Goal: Check status: Check status

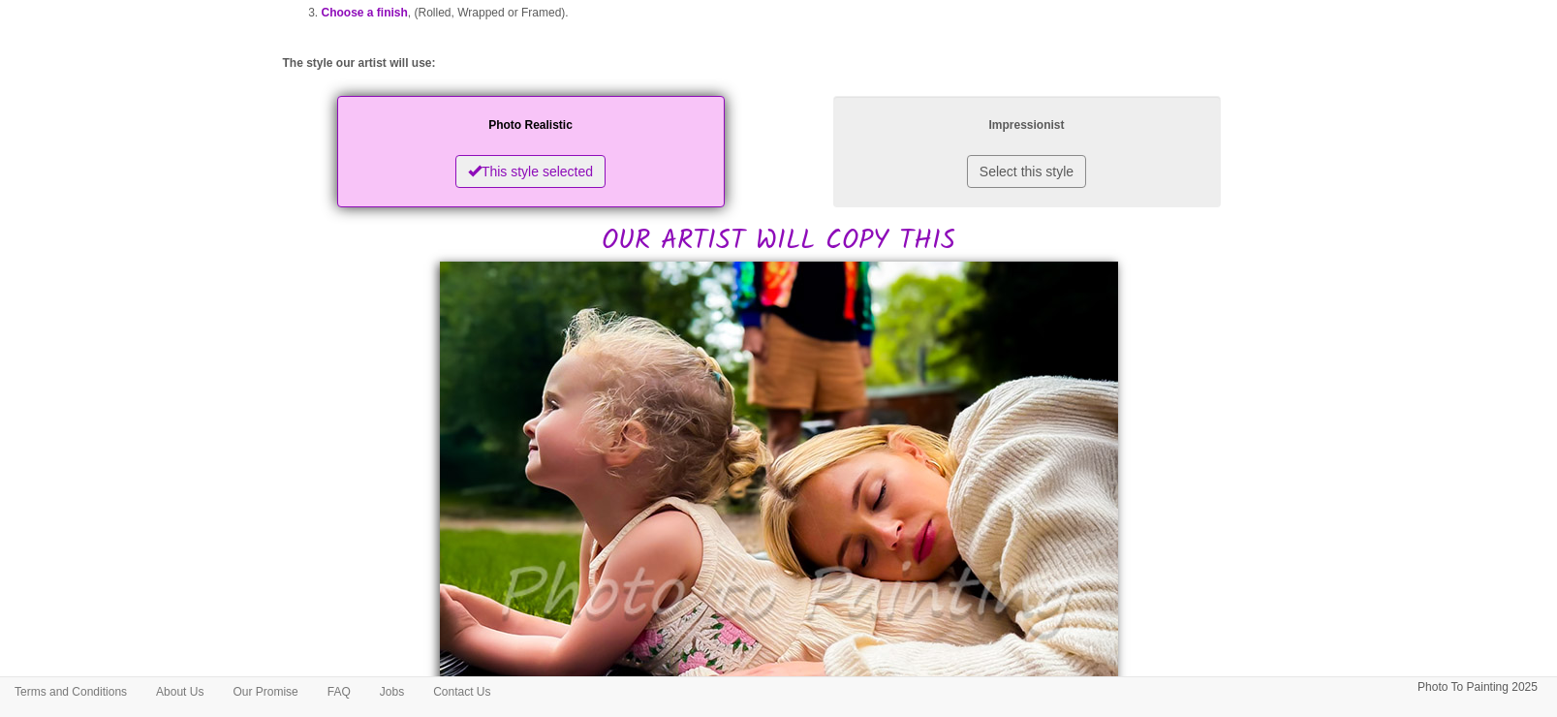
scroll to position [242, 0]
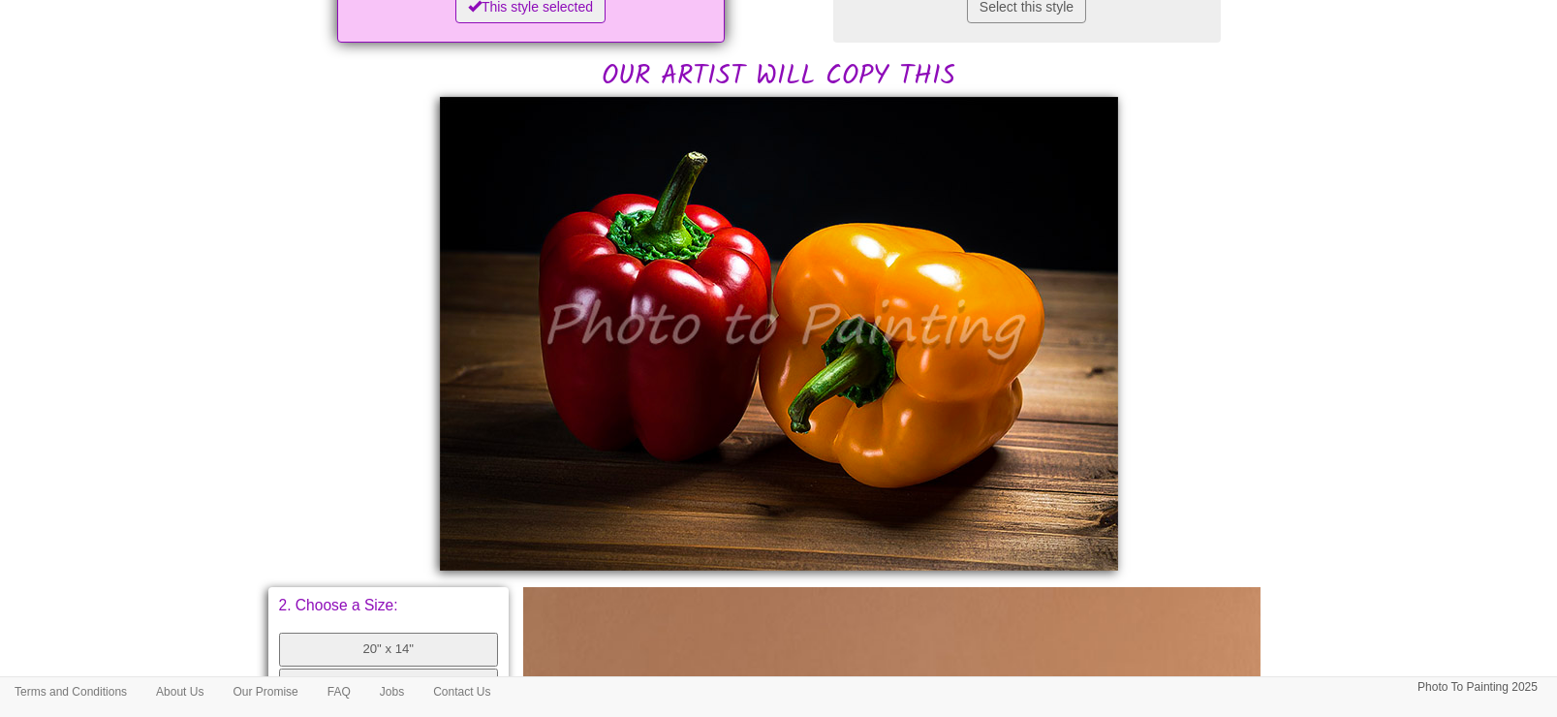
scroll to position [483, 0]
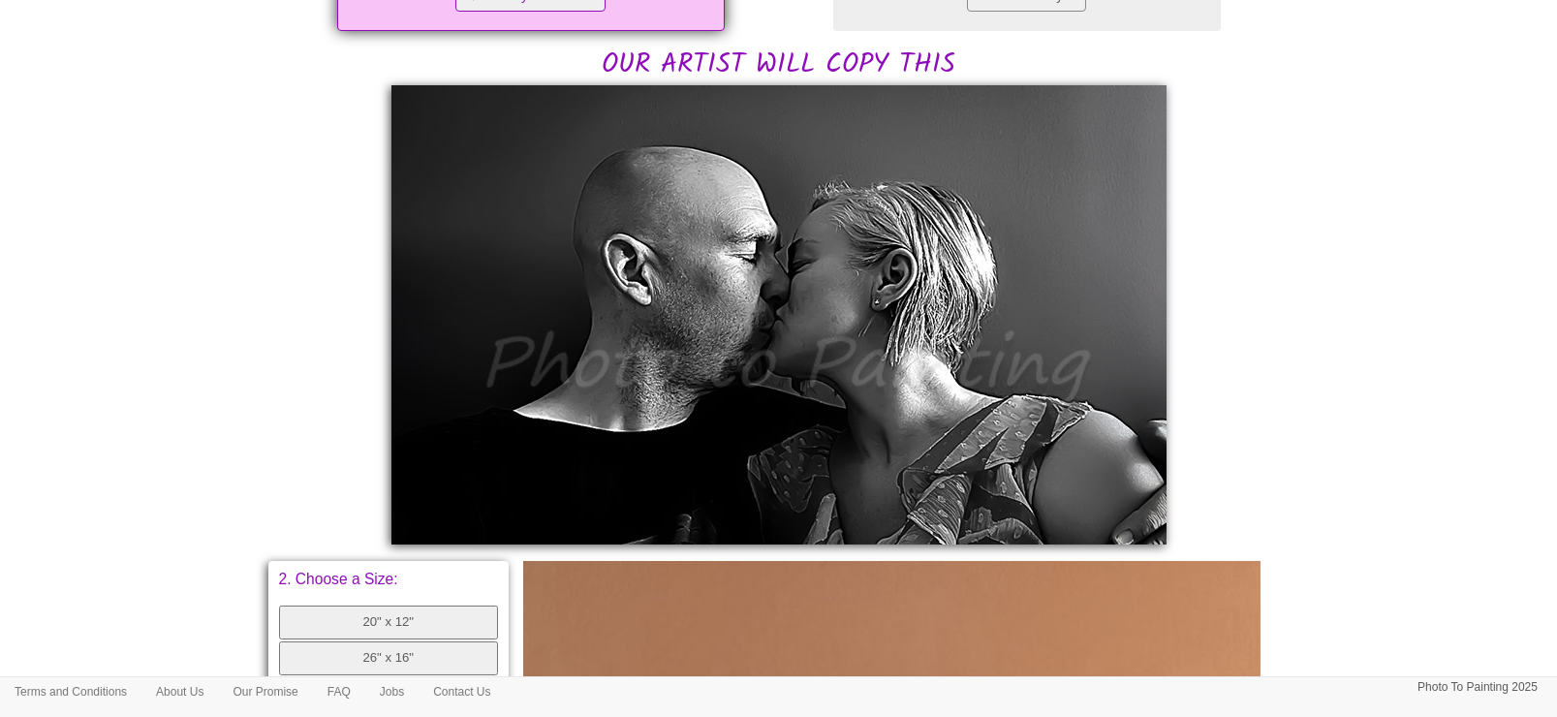
scroll to position [483, 0]
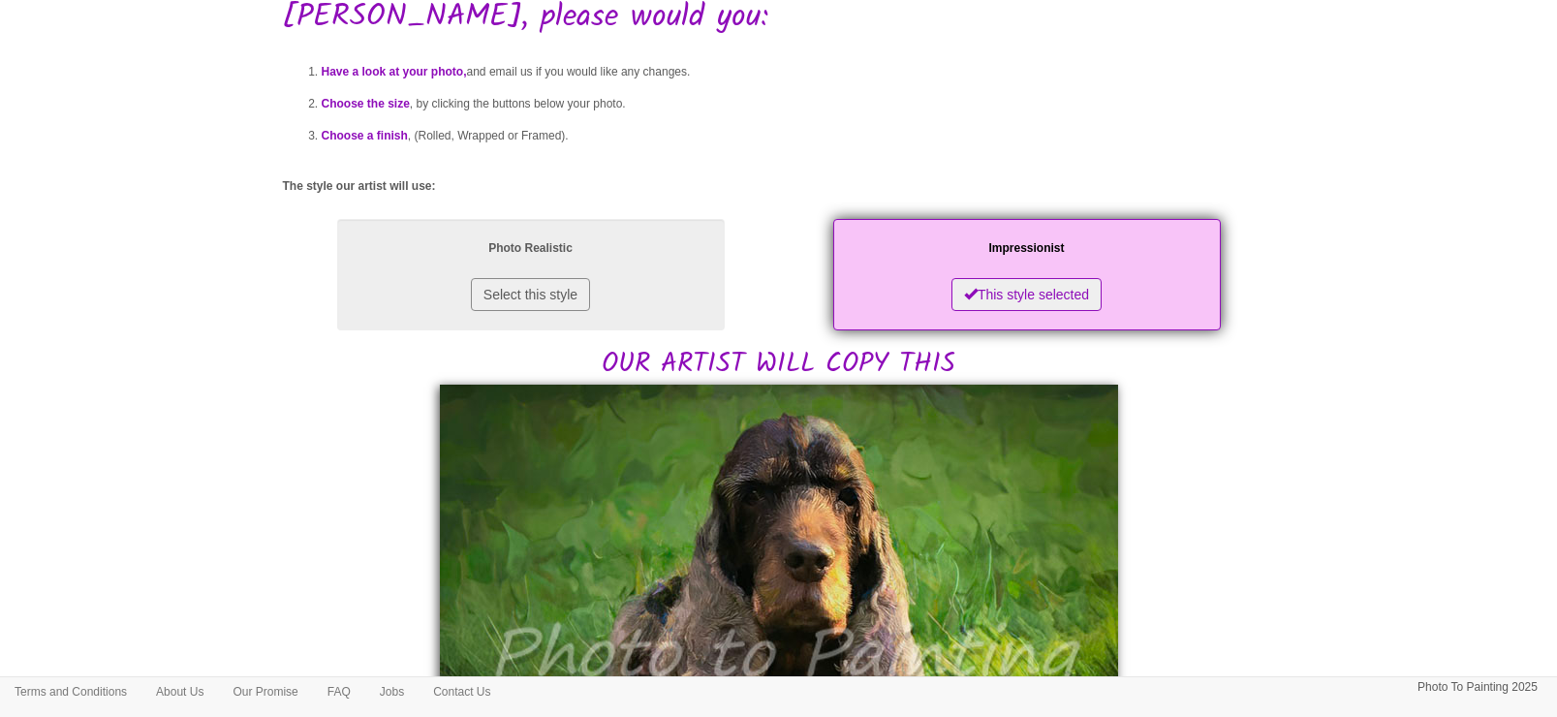
scroll to position [121, 0]
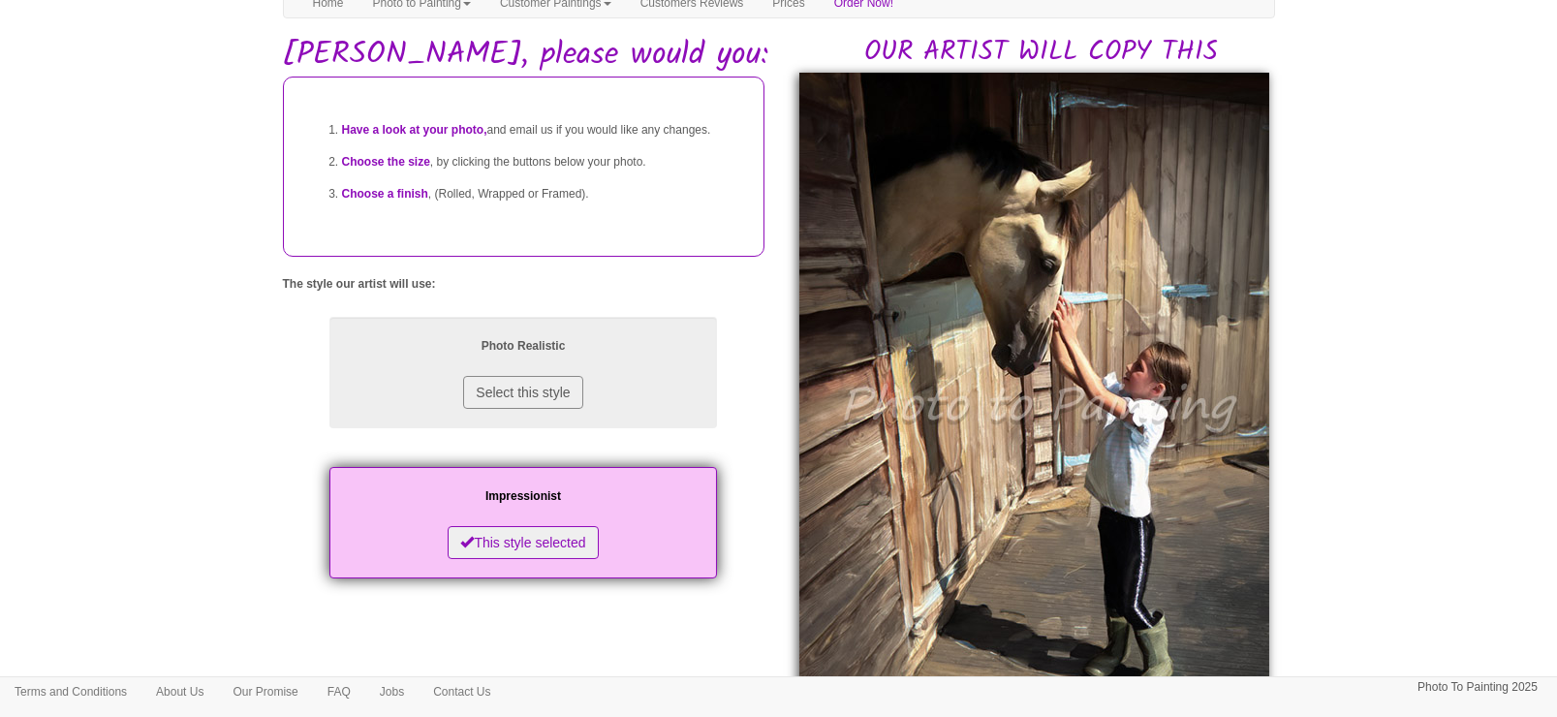
scroll to position [121, 0]
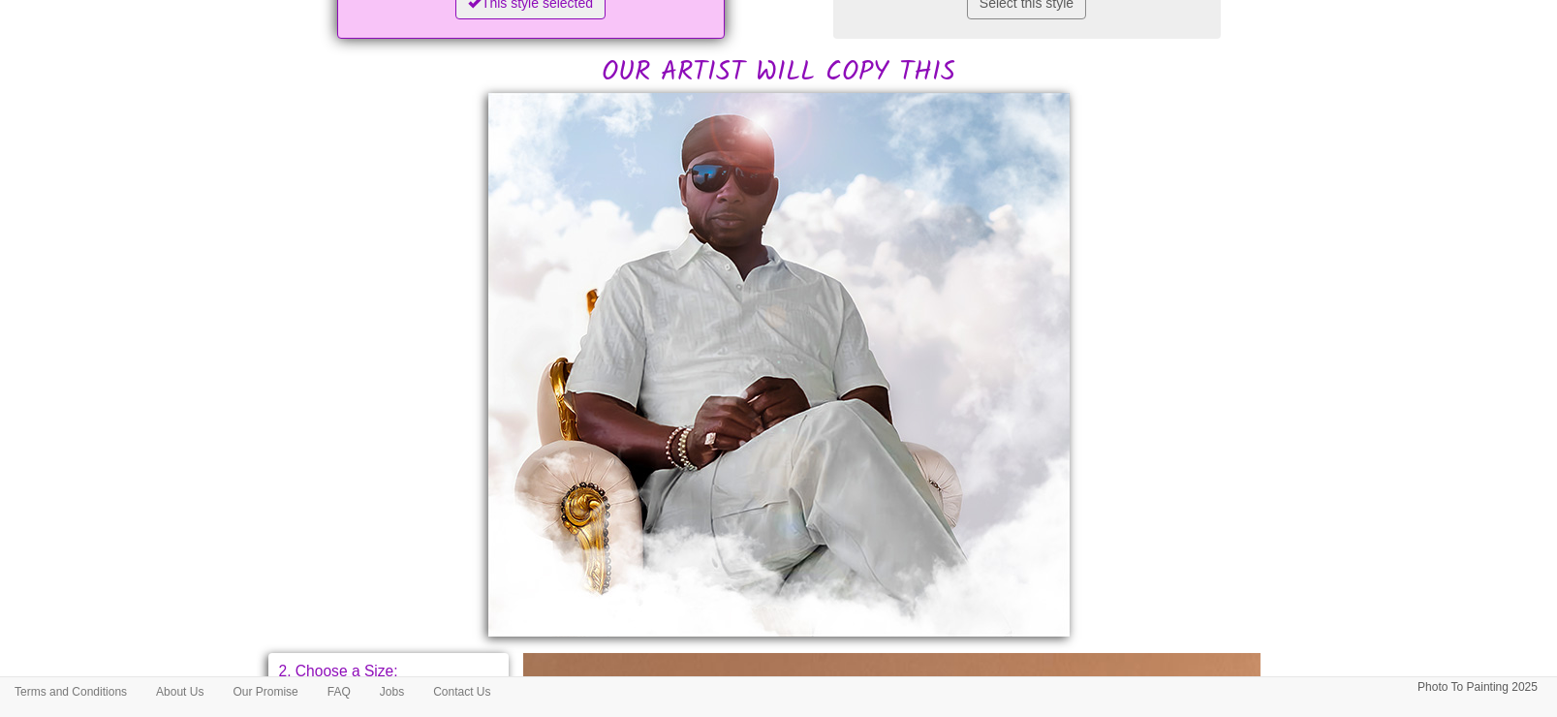
scroll to position [363, 0]
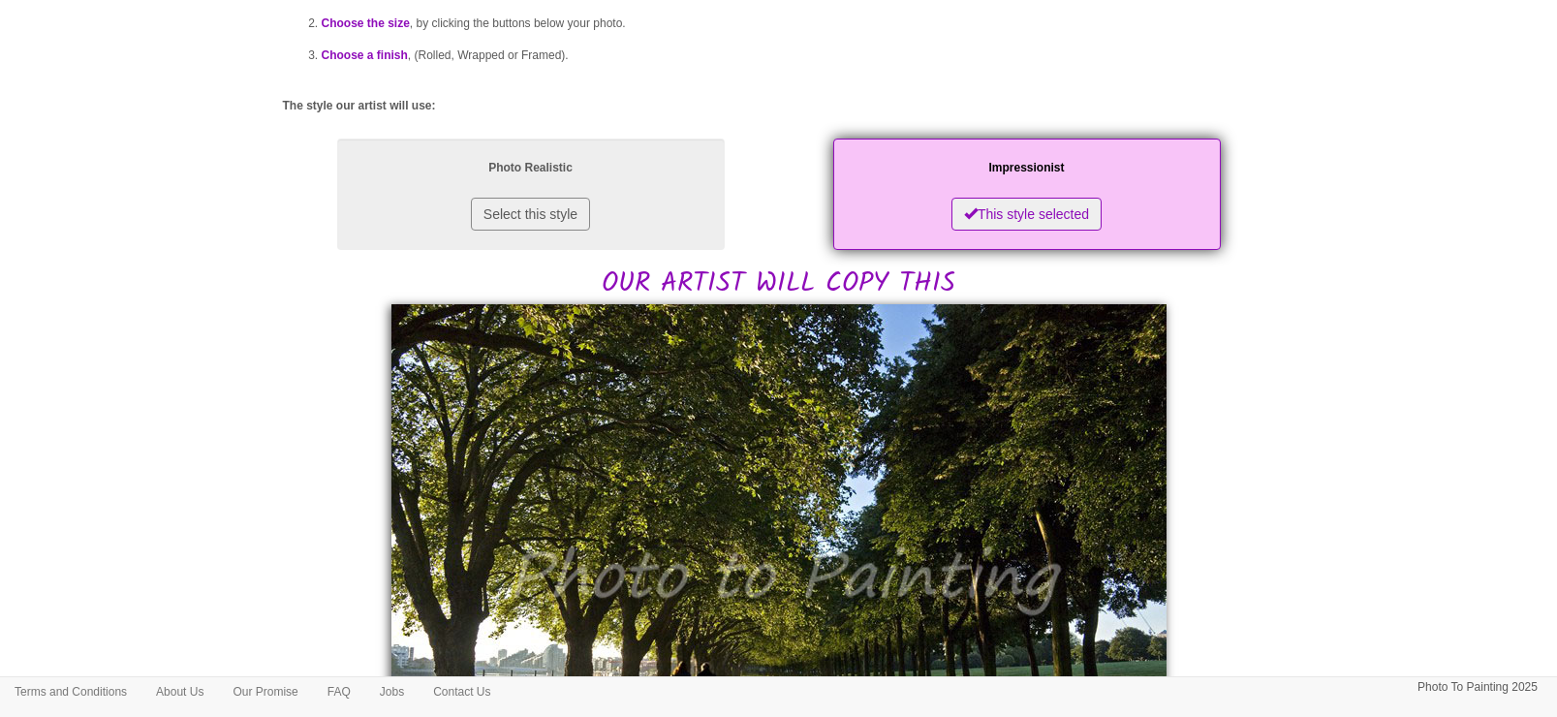
scroll to position [483, 0]
